Goal: Task Accomplishment & Management: Use online tool/utility

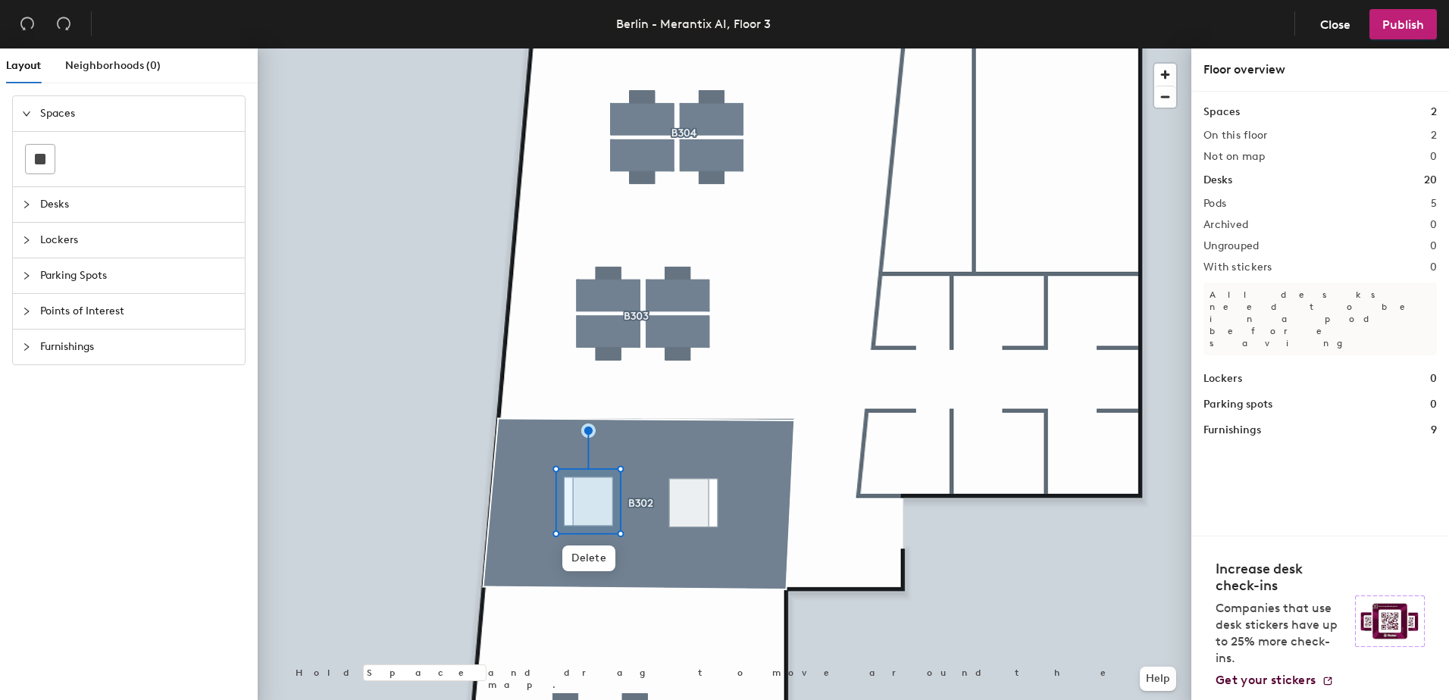
drag, startPoint x: 674, startPoint y: 561, endPoint x: 27, endPoint y: 205, distance: 738.6
click at [27, 205] on icon "collapsed" at bounding box center [26, 205] width 5 height 8
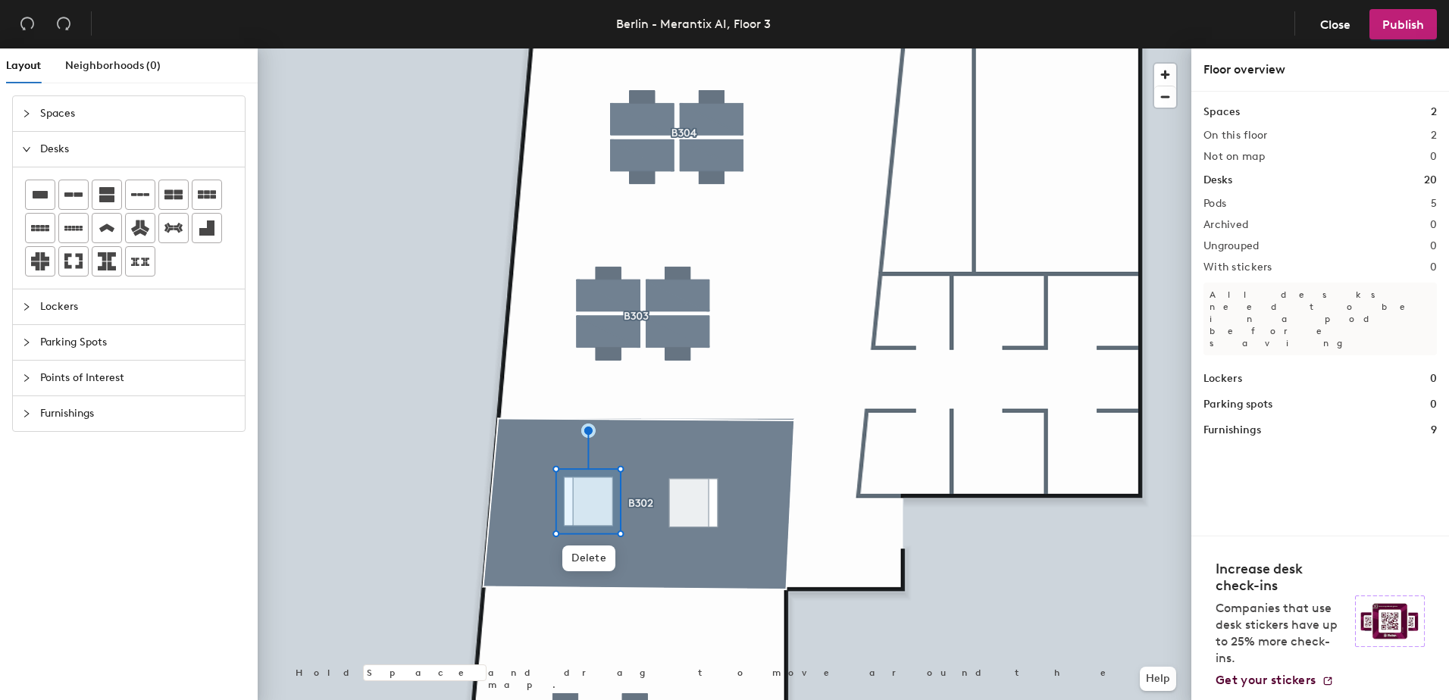
click at [30, 415] on icon "collapsed" at bounding box center [26, 413] width 9 height 9
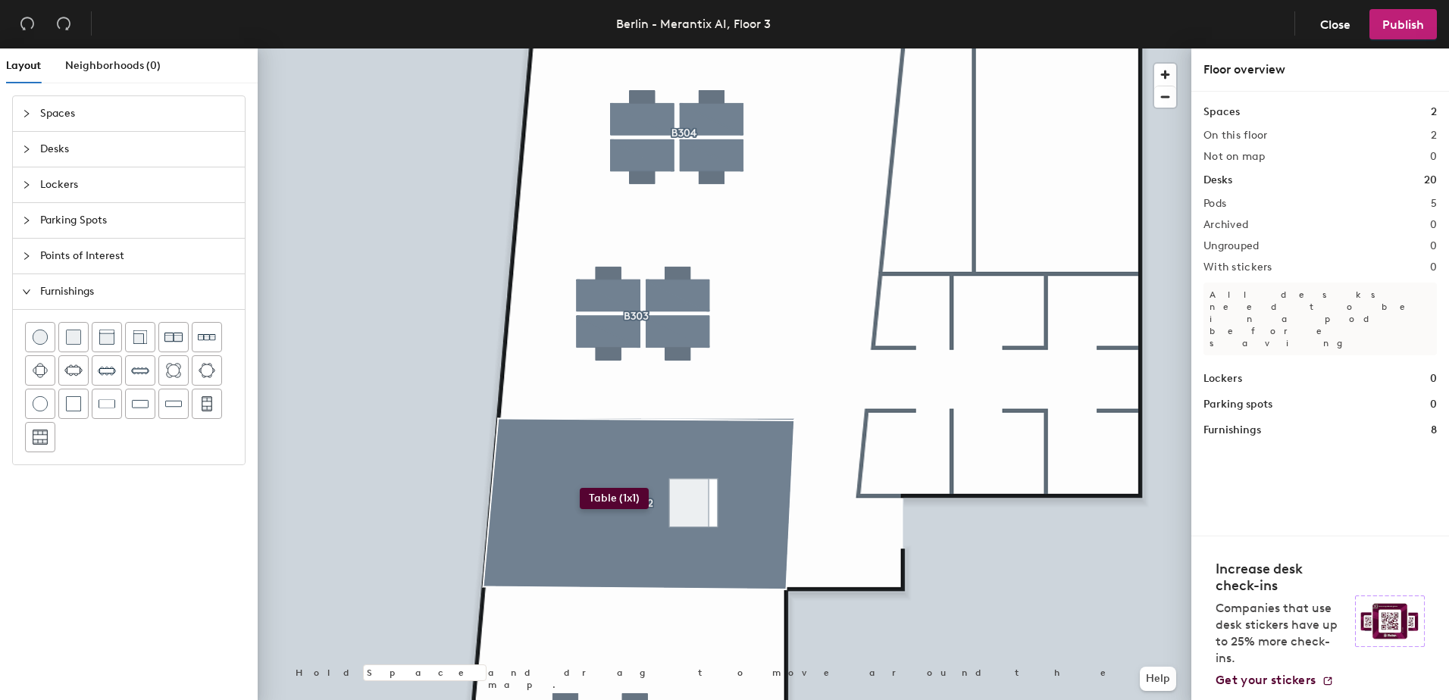
click at [580, 488] on div "Layout Neighborhoods (0) Spaces Desks Lockers Parking Spots Points of Interest …" at bounding box center [724, 377] width 1449 height 658
click at [700, 488] on div "Layout Neighborhoods (0) Spaces Desks Lockers Parking Spots Points of Interest …" at bounding box center [724, 377] width 1449 height 658
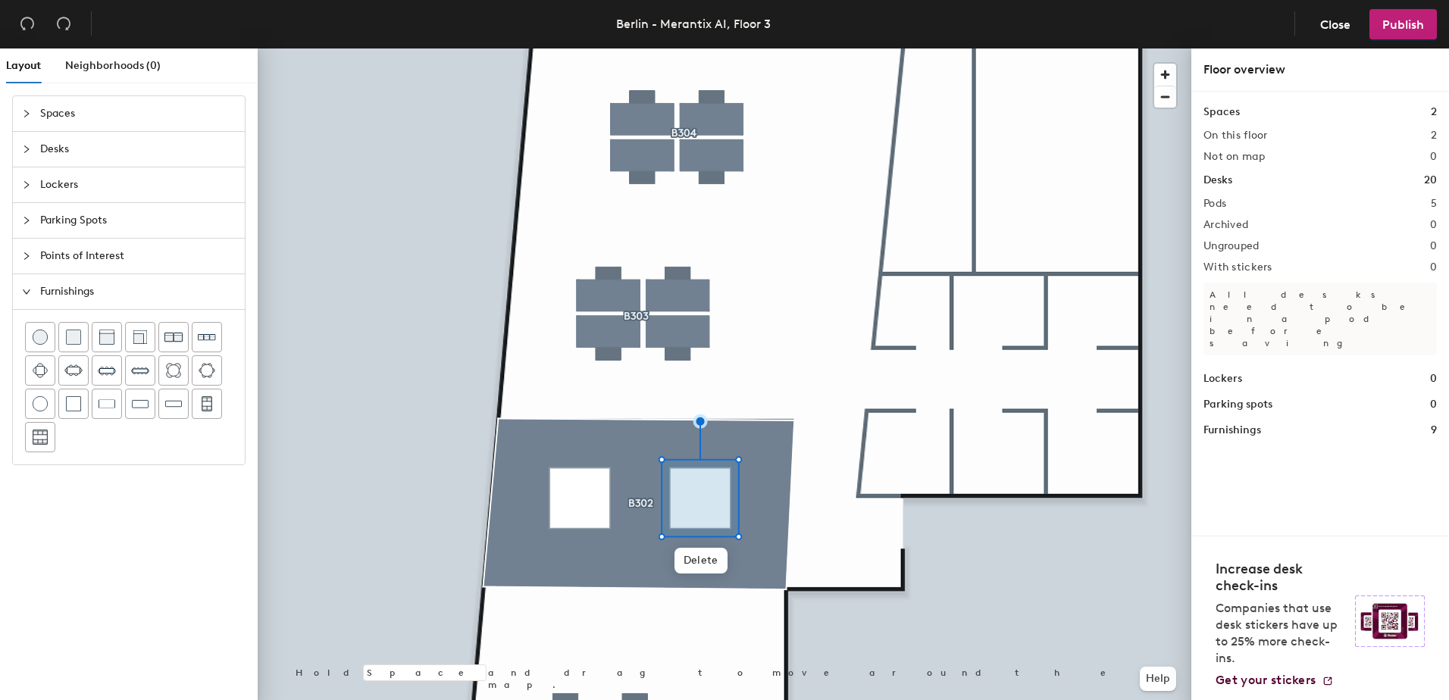
click at [29, 290] on icon "expanded" at bounding box center [26, 291] width 9 height 9
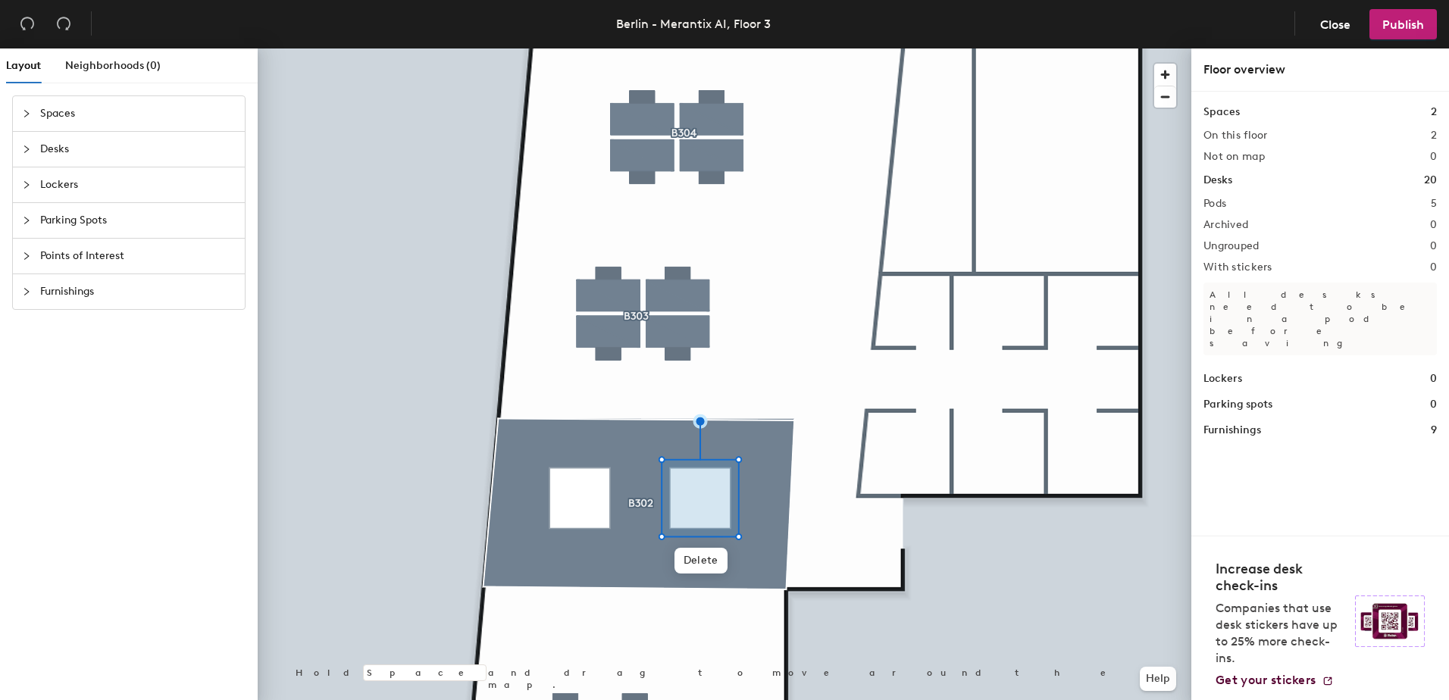
click at [24, 262] on div at bounding box center [31, 256] width 18 height 17
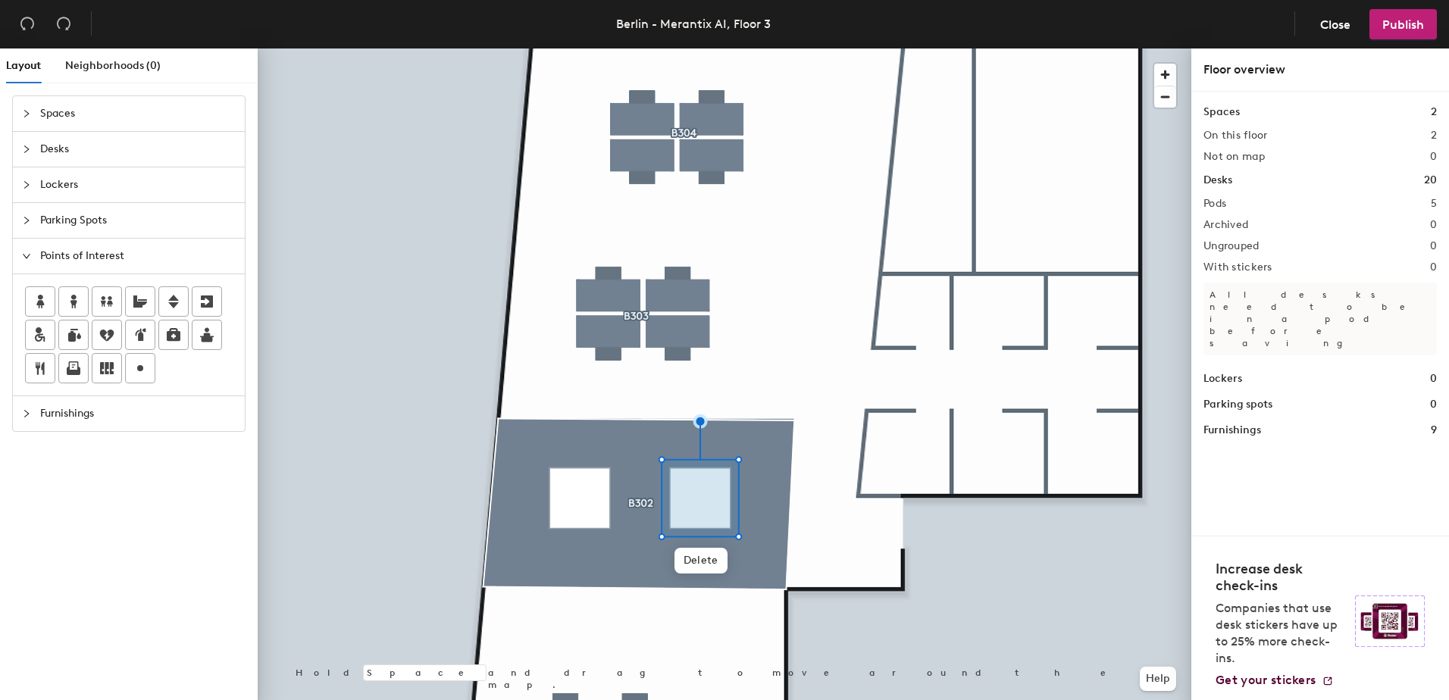
click at [577, 497] on div "Layout Neighborhoods (0) Spaces Desks Lockers Parking Spots Points of Interest …" at bounding box center [724, 377] width 1449 height 658
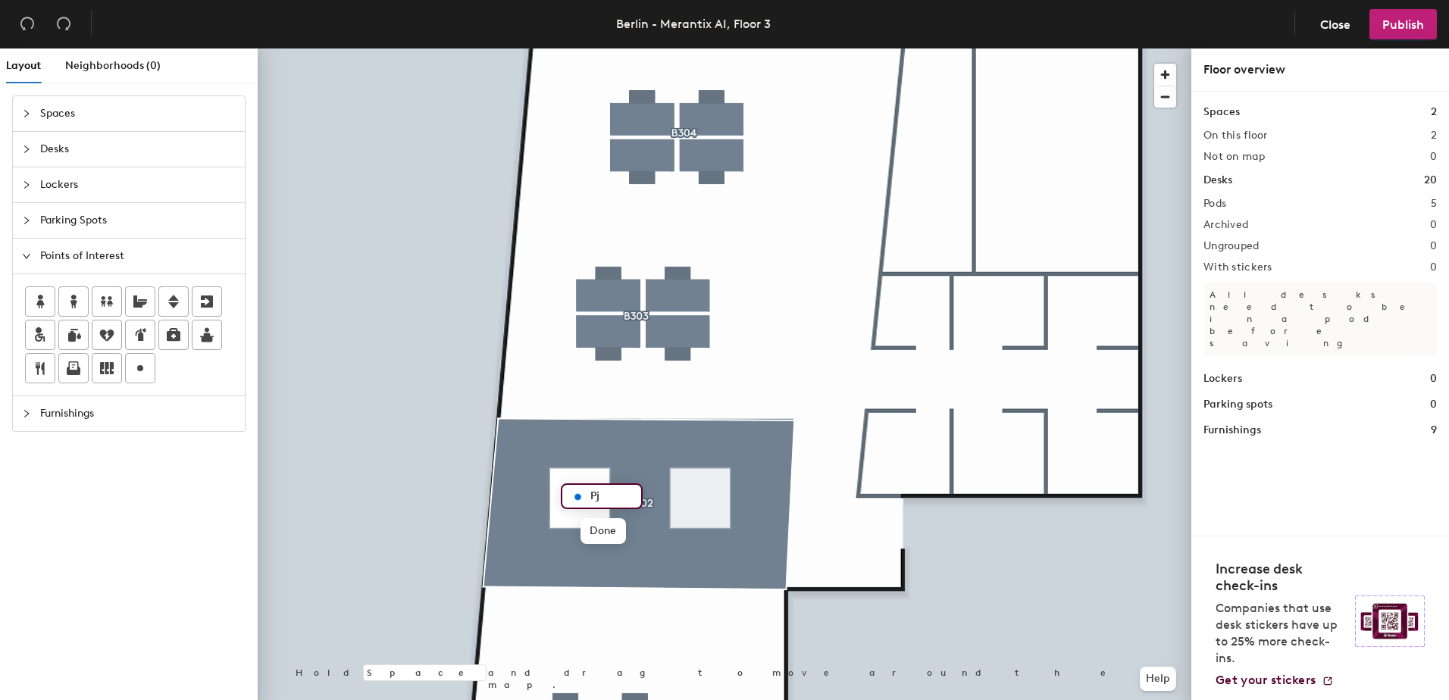
type input "P"
type input "Phone booth"
drag, startPoint x: 145, startPoint y: 367, endPoint x: 255, endPoint y: 241, distance: 167.0
click at [690, 48] on div at bounding box center [725, 48] width 934 height 0
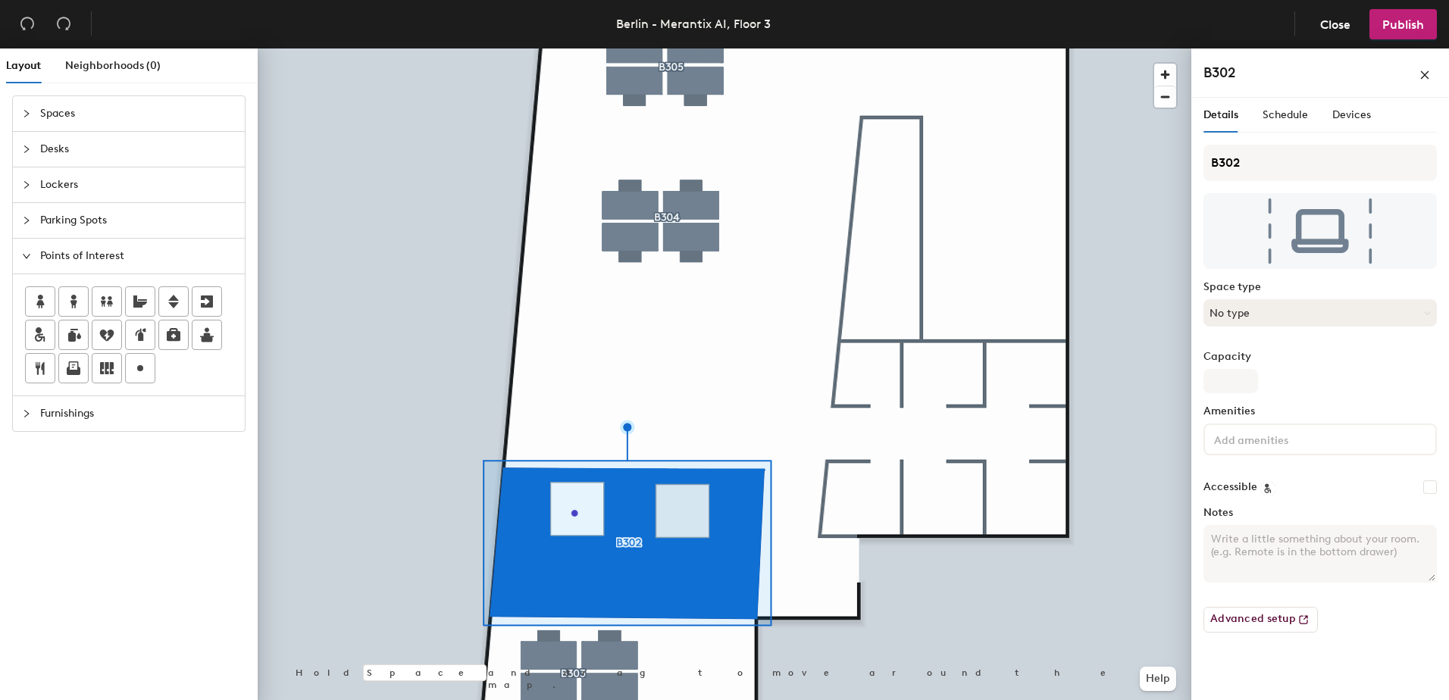
click at [1226, 314] on button "No type" at bounding box center [1319, 312] width 233 height 27
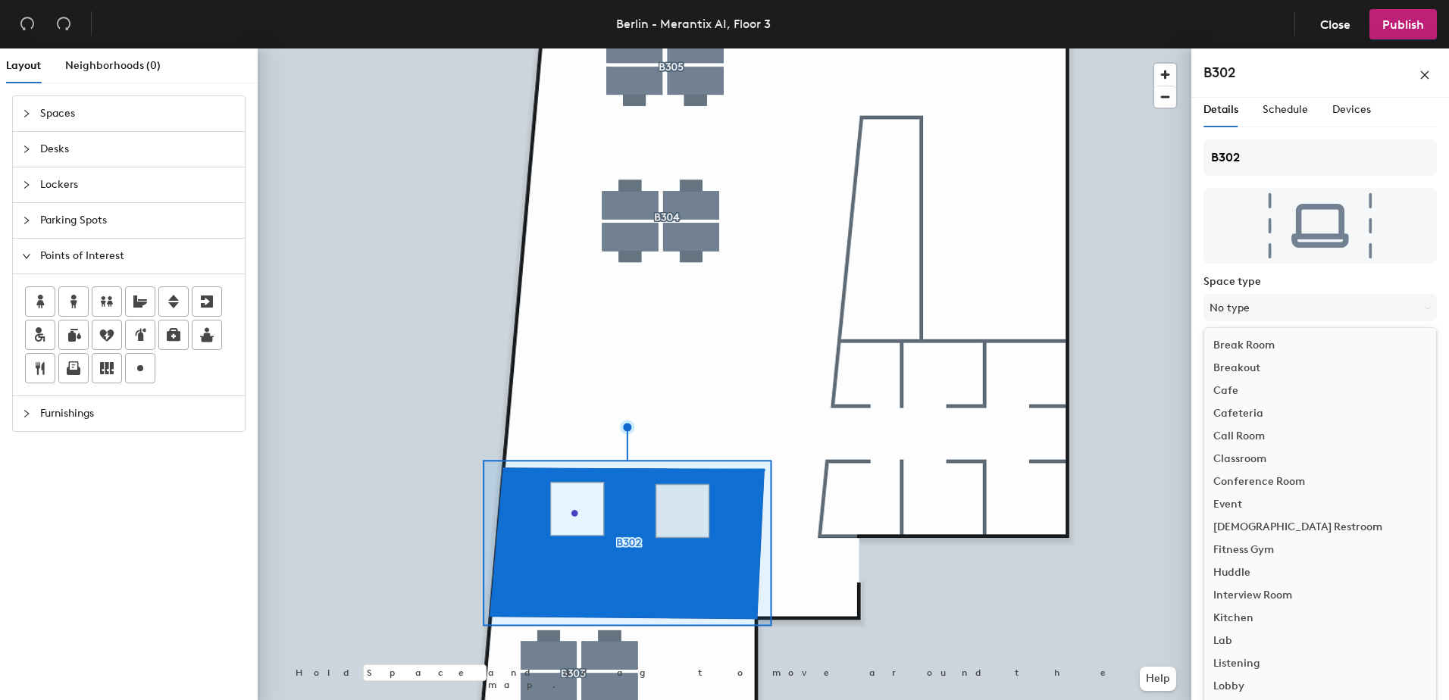
click at [1250, 439] on div "Call Room" at bounding box center [1320, 436] width 232 height 23
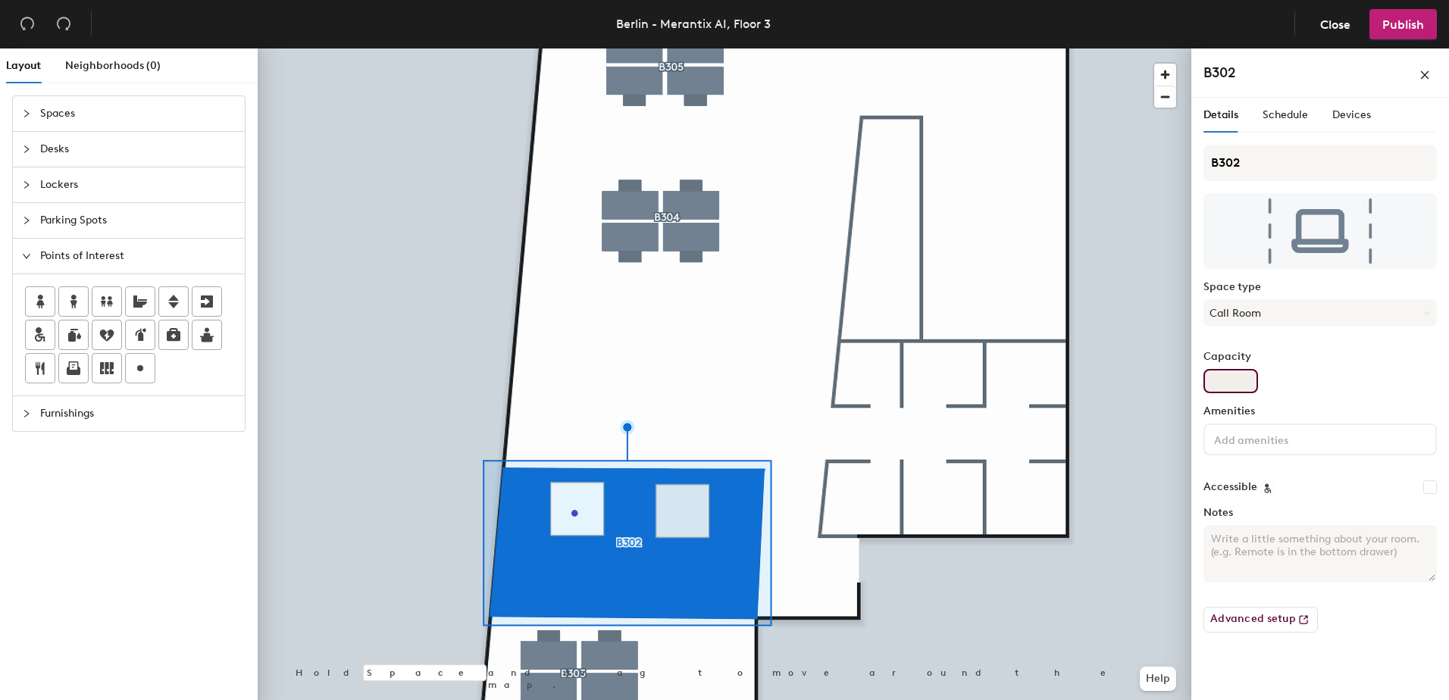
click at [1245, 384] on input "Capacity" at bounding box center [1230, 381] width 55 height 24
type input "2"
click at [1314, 318] on button "Call Room" at bounding box center [1319, 312] width 233 height 27
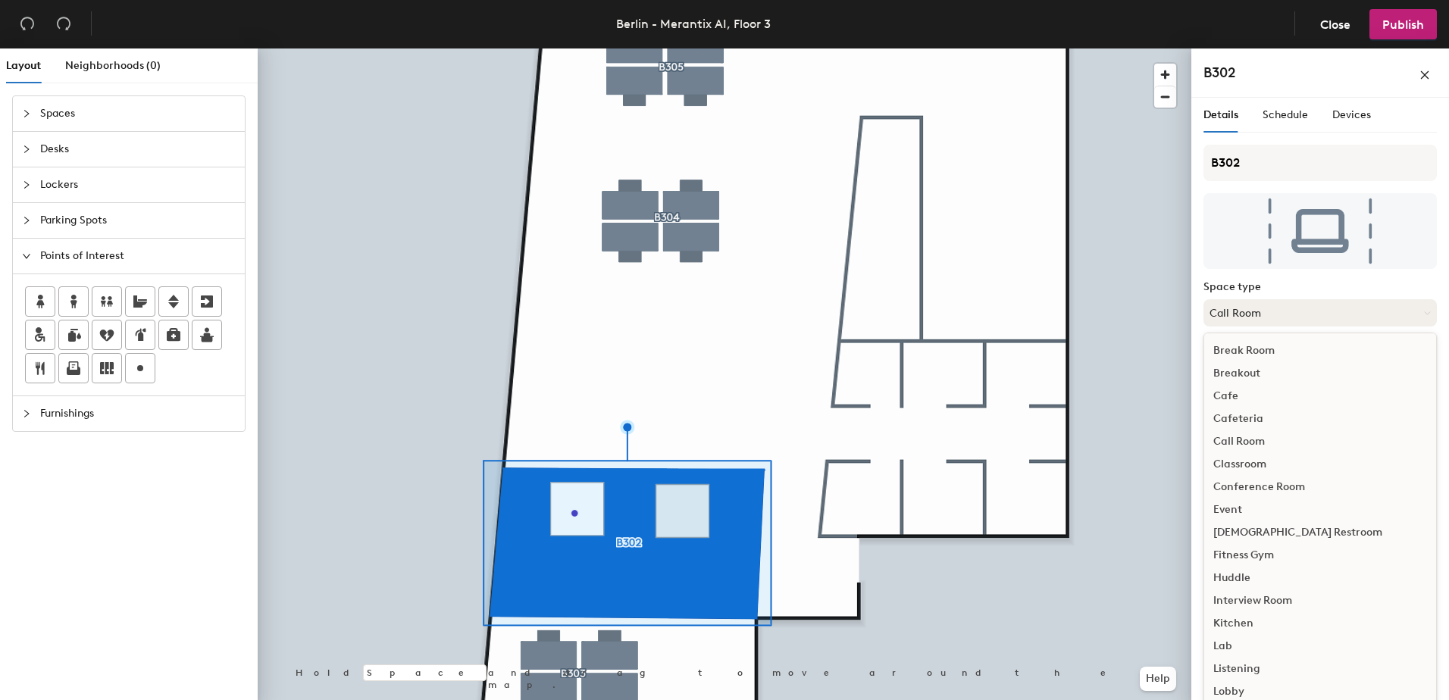
click at [1314, 318] on button "Call Room" at bounding box center [1319, 312] width 233 height 27
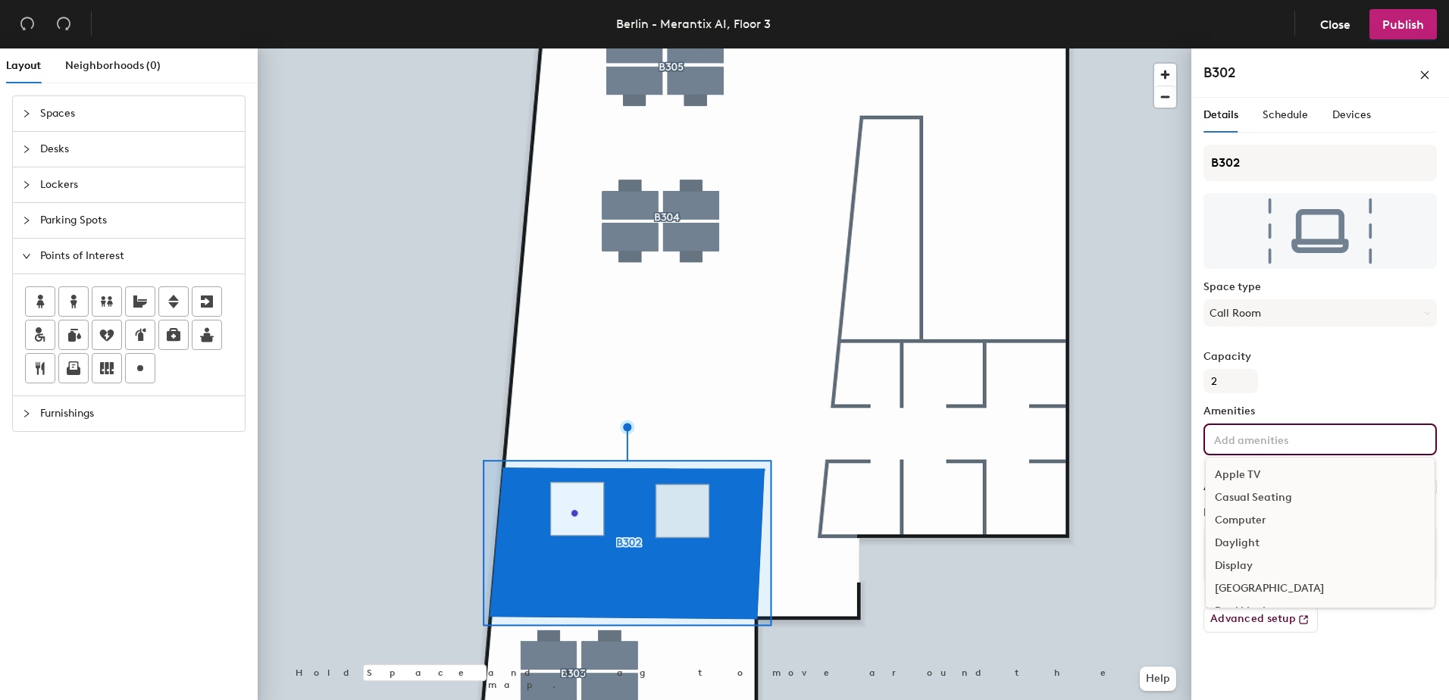
click at [1265, 452] on div "Apple TV Casual Seating Computer Daylight Display Docking Station Dual Monitors…" at bounding box center [1319, 440] width 233 height 32
click at [1269, 539] on div "Daylight" at bounding box center [1320, 543] width 229 height 23
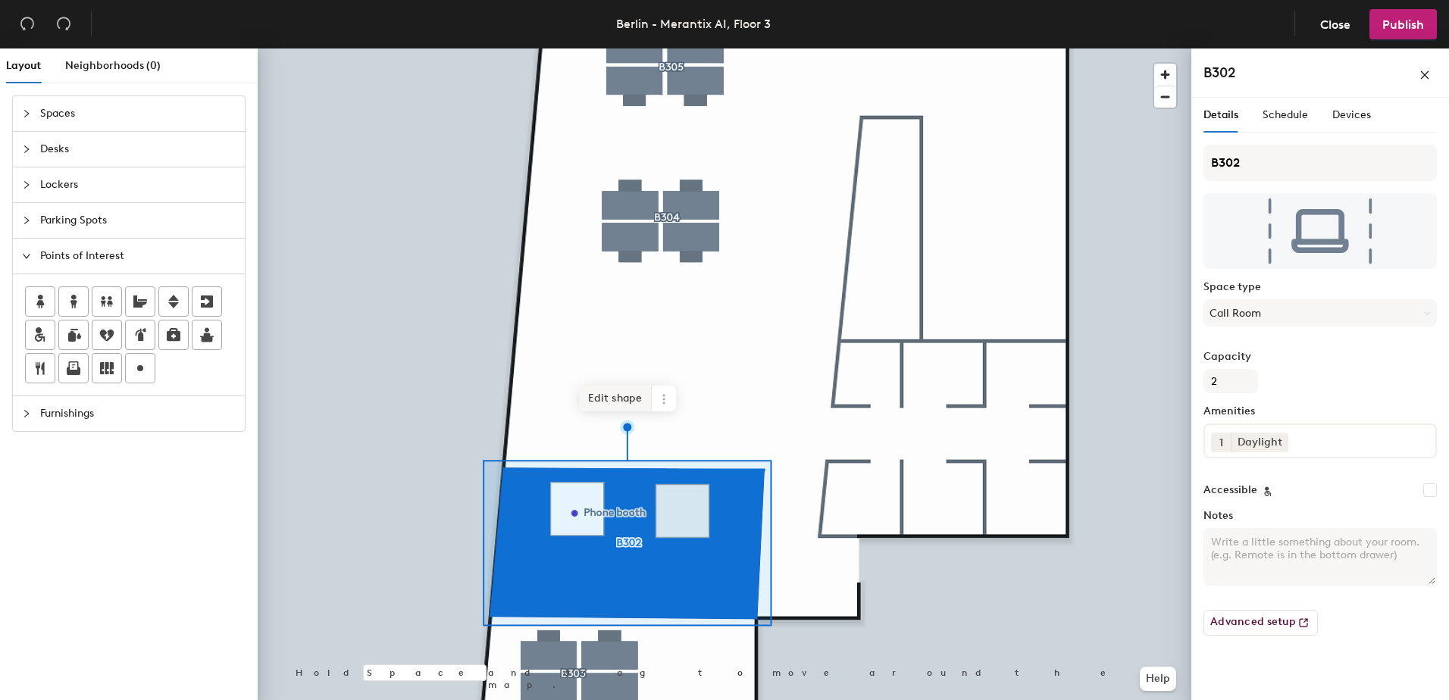
click at [618, 399] on span "Edit shape" at bounding box center [615, 399] width 73 height 26
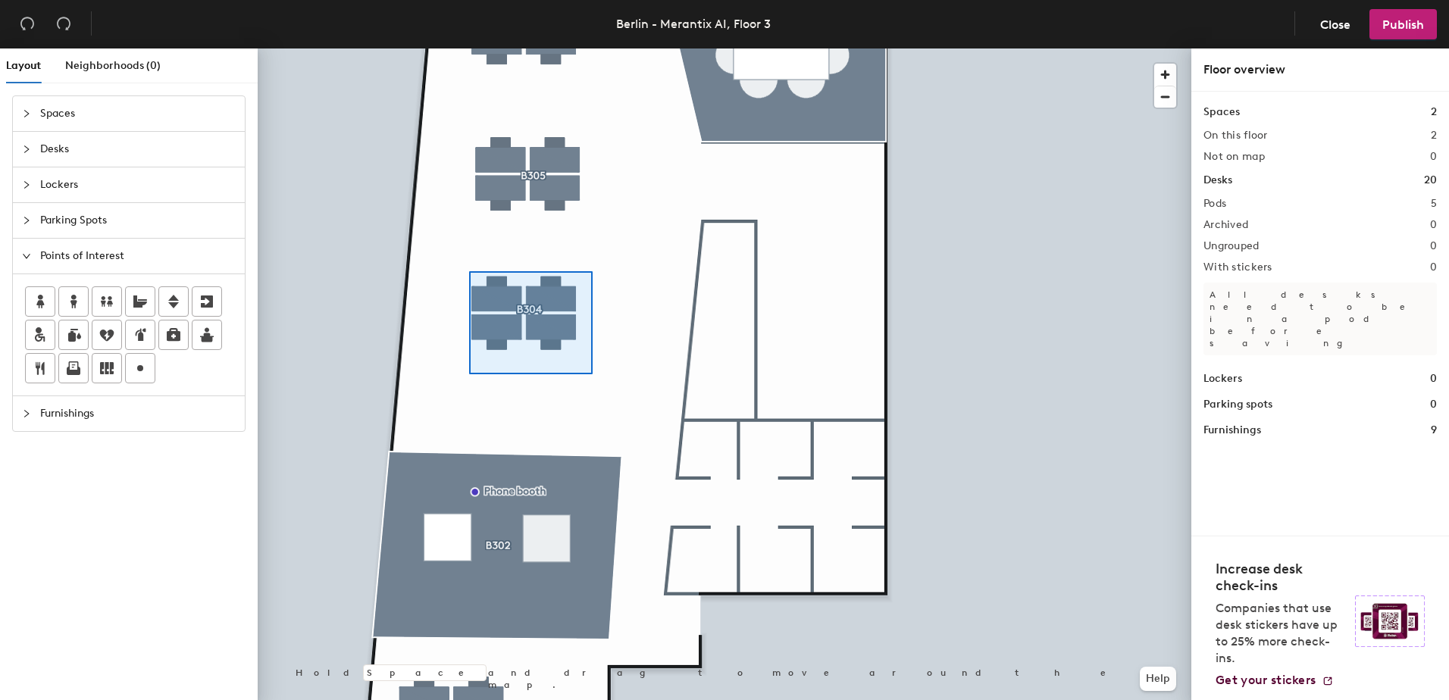
click at [469, 48] on div at bounding box center [725, 48] width 934 height 0
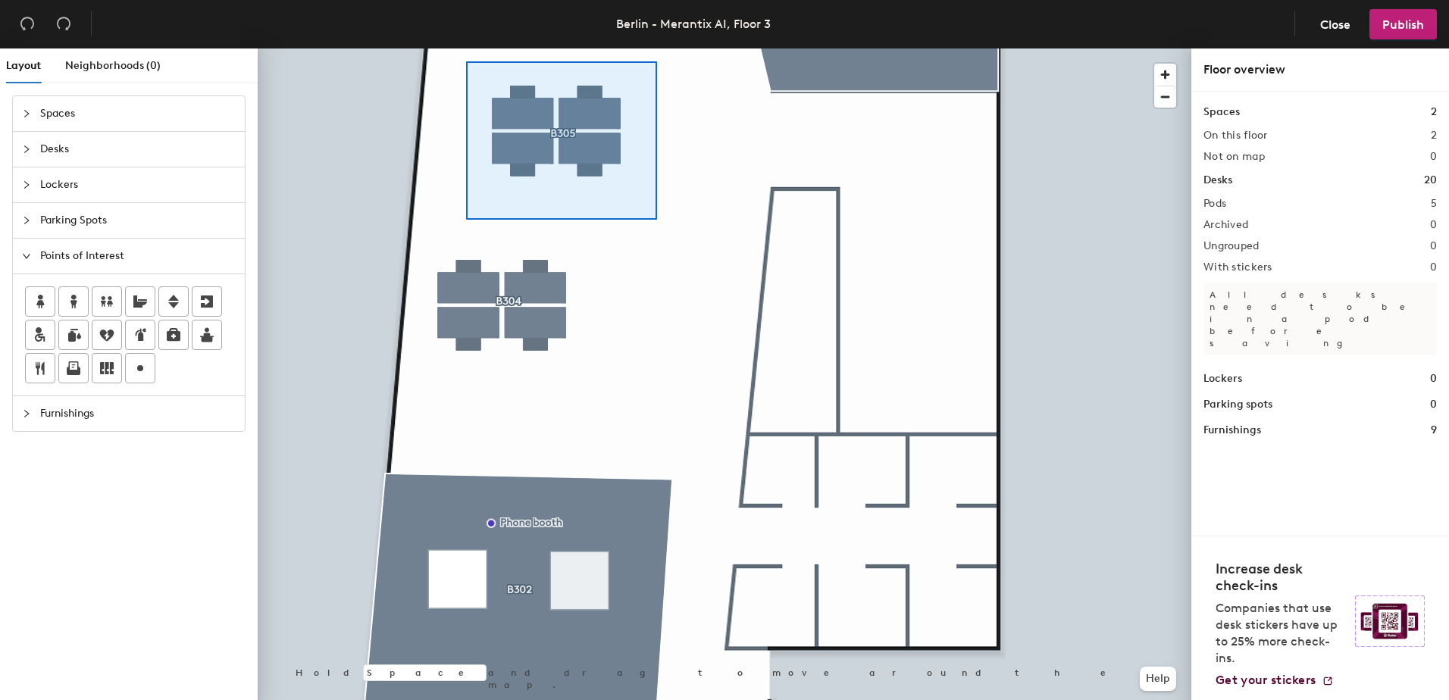
click at [466, 48] on div at bounding box center [725, 48] width 934 height 0
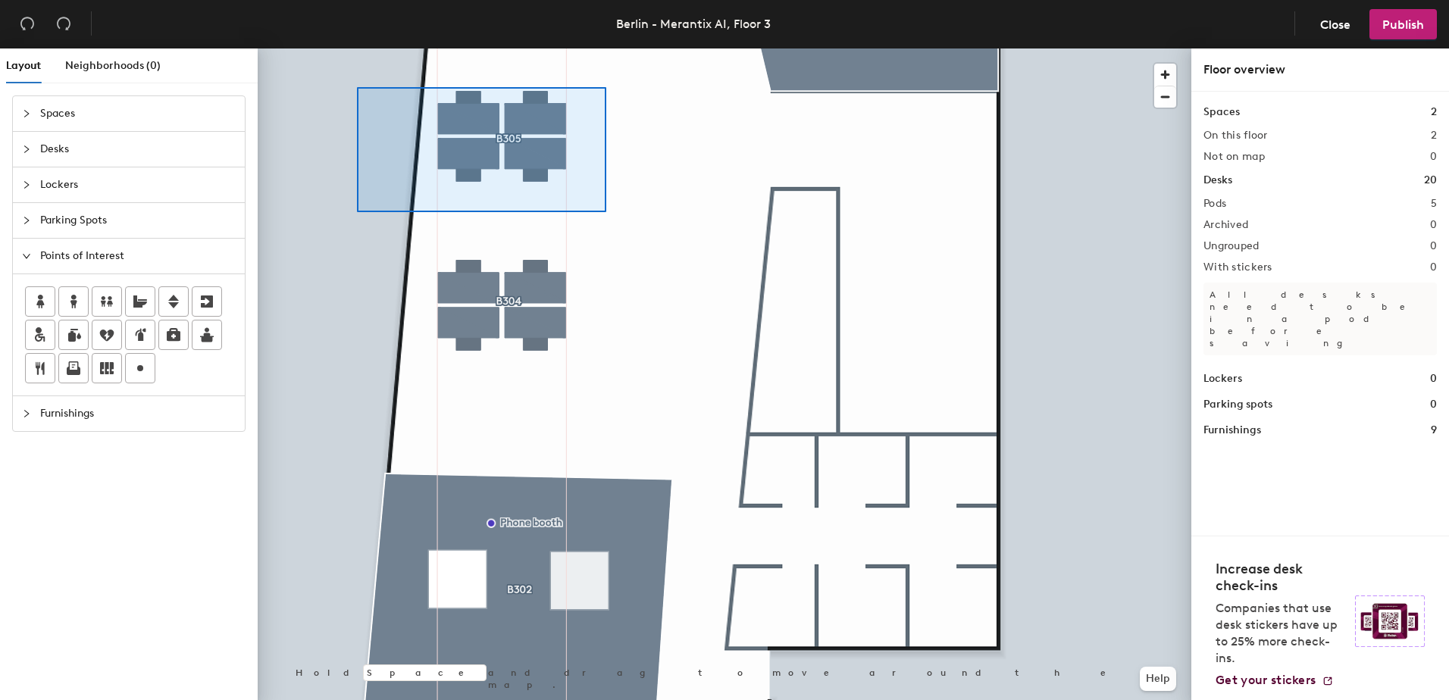
click at [357, 48] on div at bounding box center [725, 48] width 934 height 0
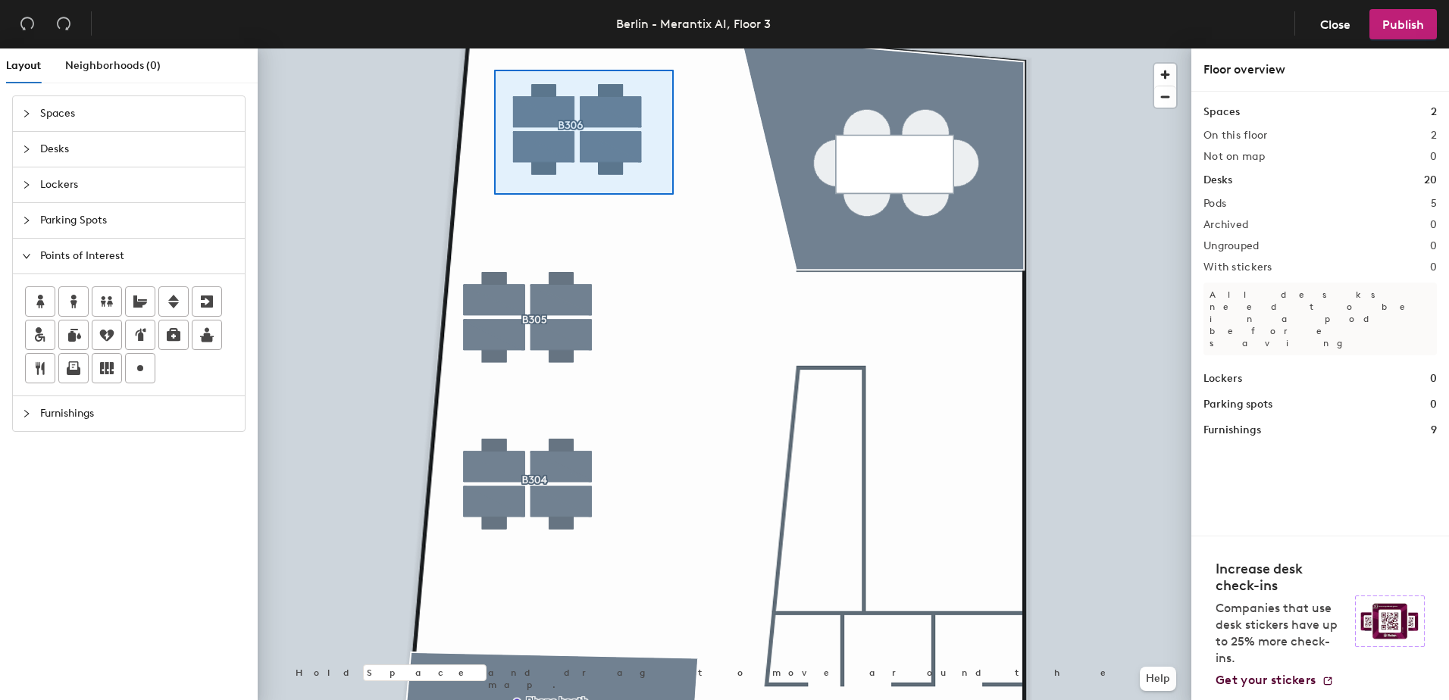
click at [494, 48] on div at bounding box center [725, 48] width 934 height 0
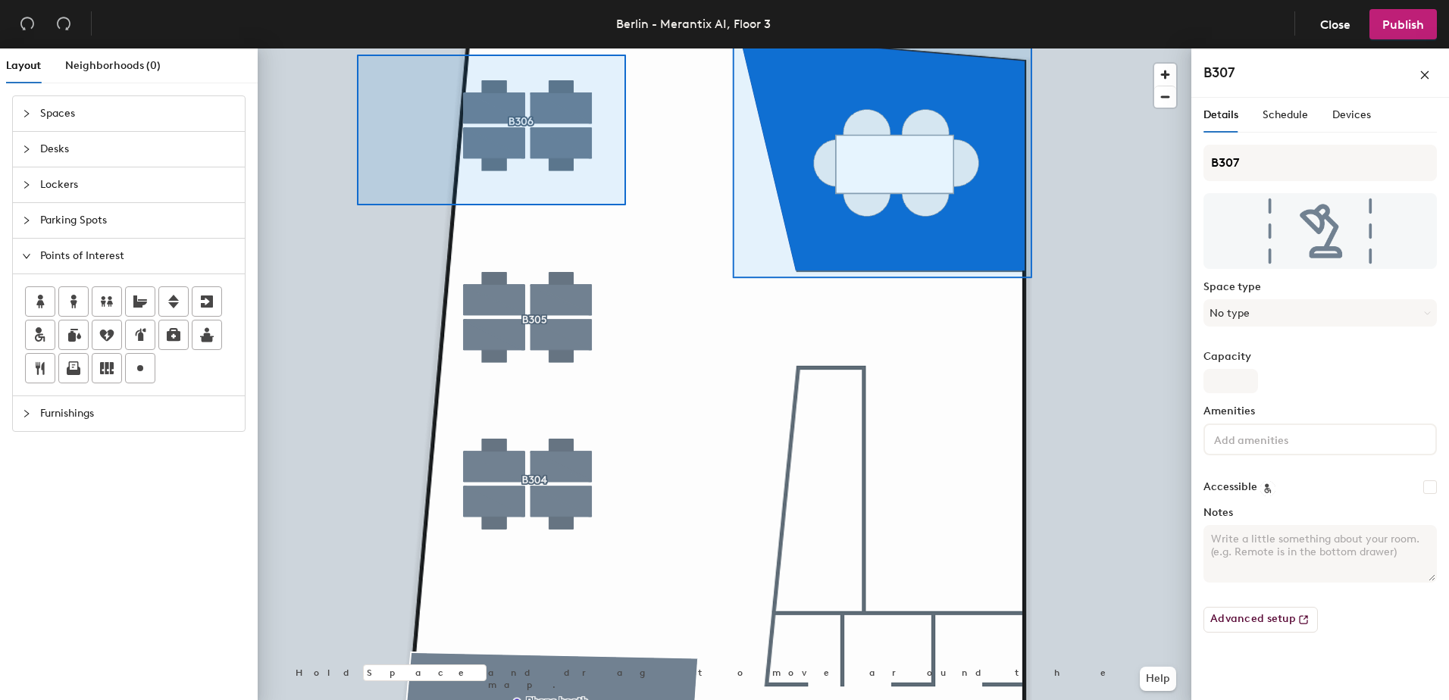
click at [357, 48] on div at bounding box center [725, 48] width 934 height 0
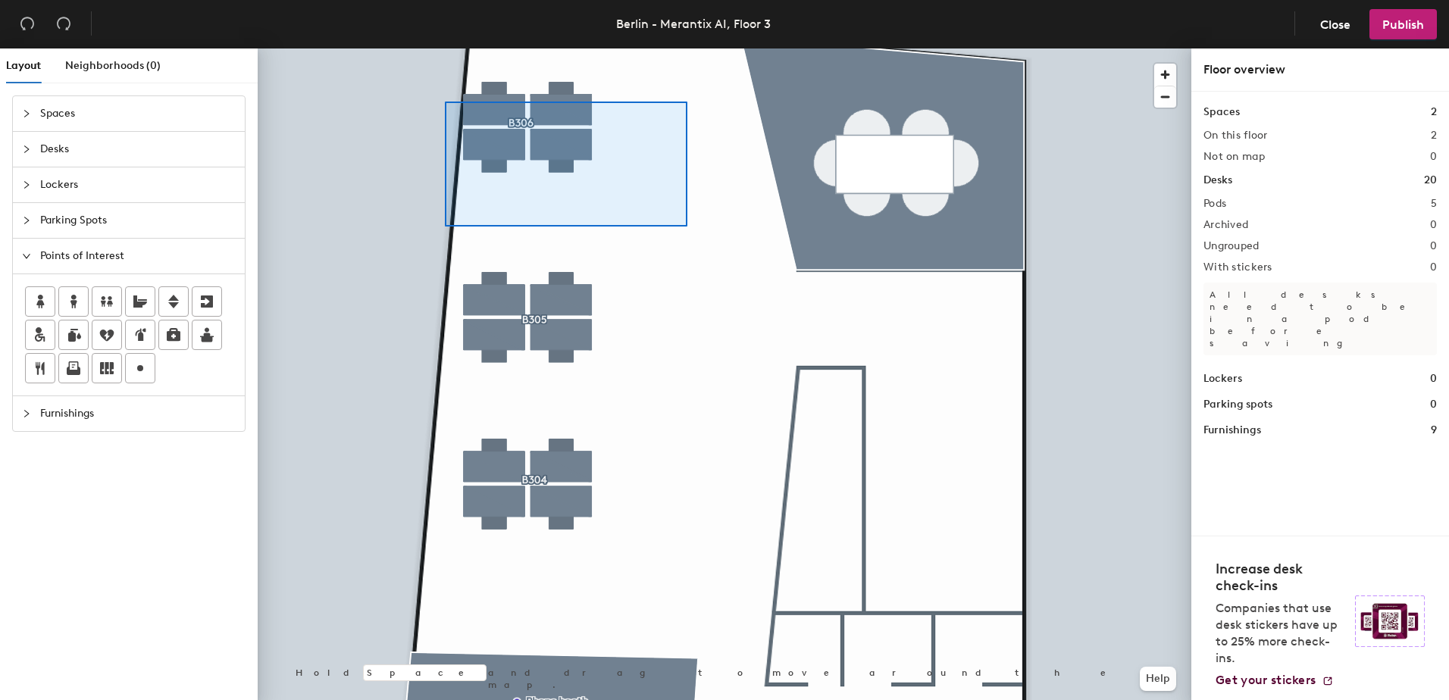
click at [379, 47] on div "Berlin - Merantix AI, Floor 3 Close Publish Layout Neighborhoods (0) Spaces Des…" at bounding box center [724, 350] width 1449 height 700
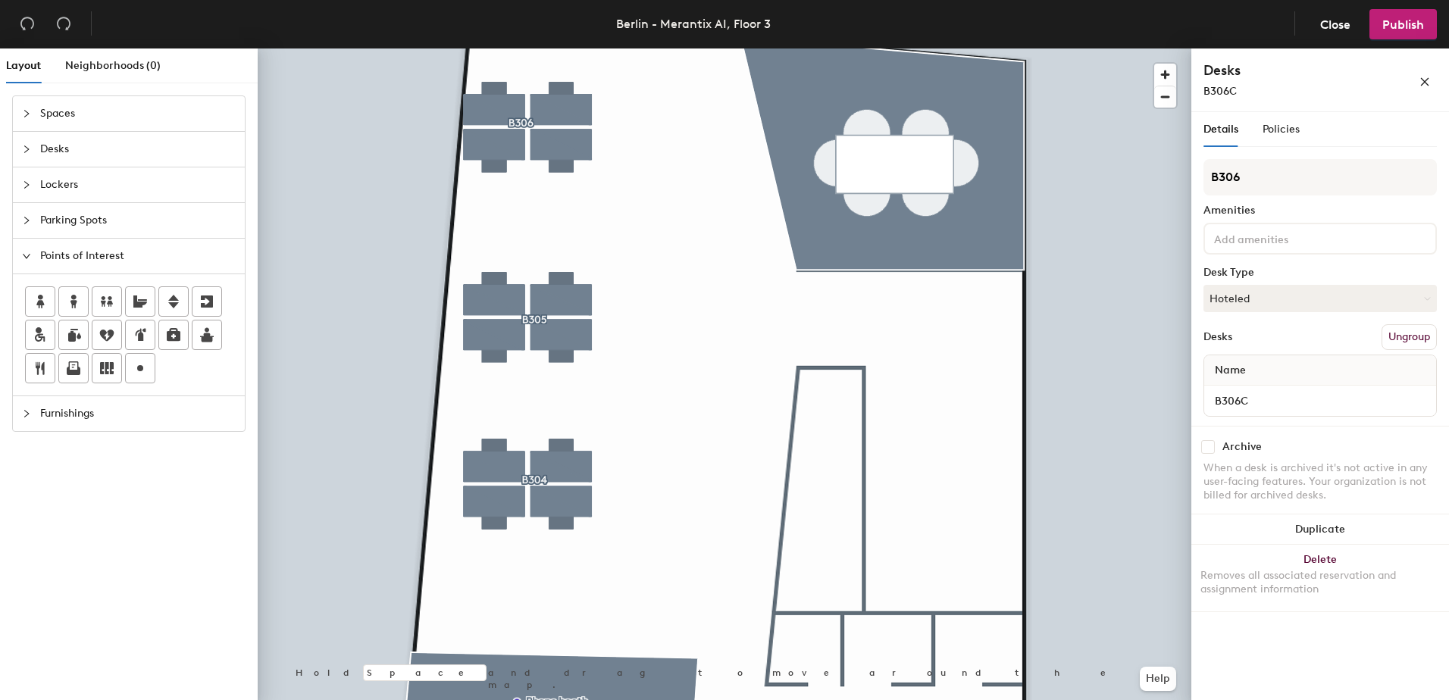
click at [695, 48] on div at bounding box center [725, 48] width 934 height 0
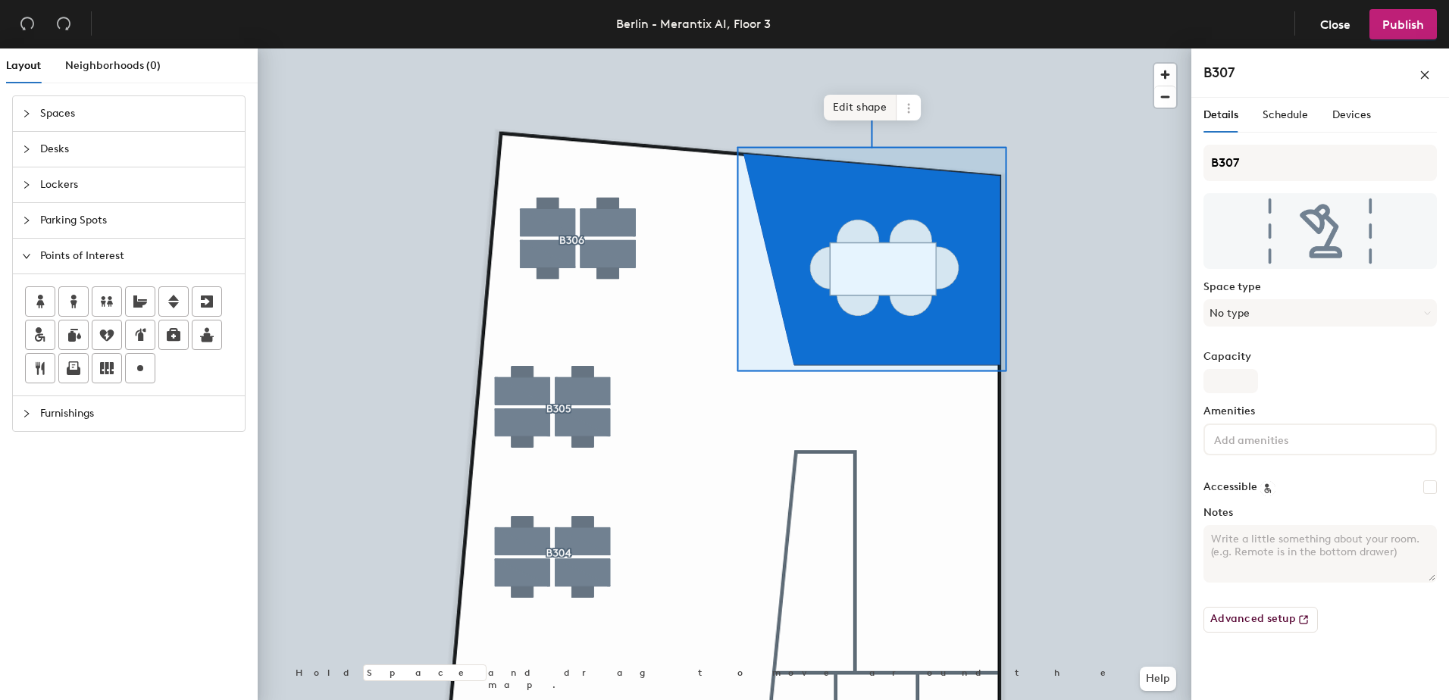
click at [858, 109] on span "Edit shape" at bounding box center [860, 108] width 73 height 26
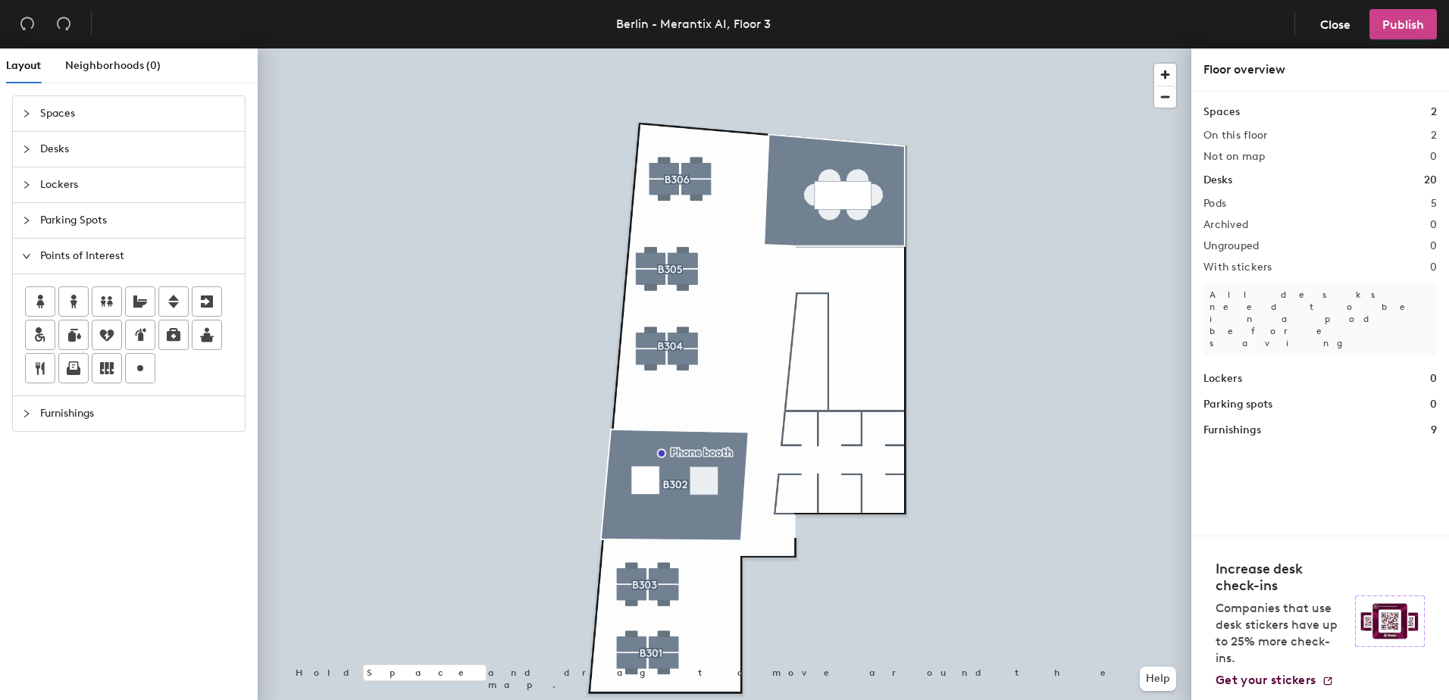
click at [1406, 31] on span "Publish" at bounding box center [1403, 24] width 42 height 14
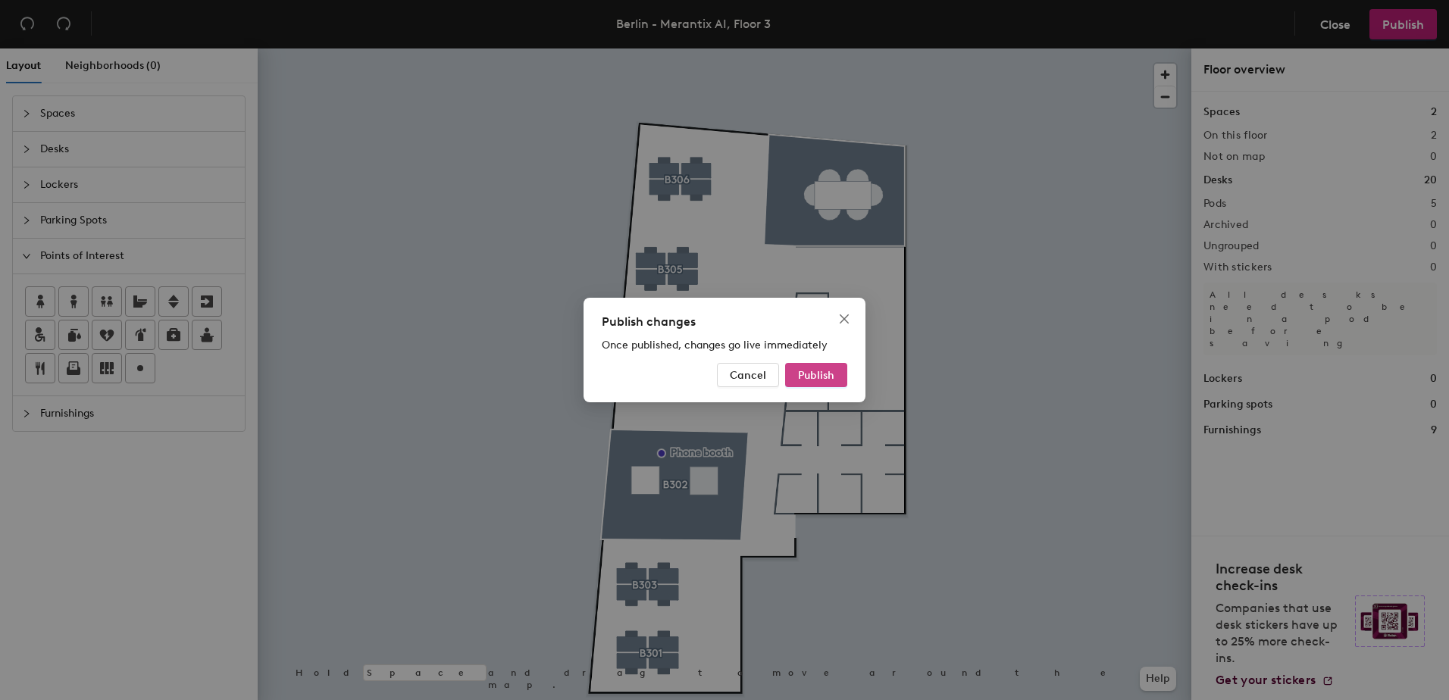
click at [829, 376] on span "Publish" at bounding box center [816, 375] width 36 height 13
